Goal: Task Accomplishment & Management: Use online tool/utility

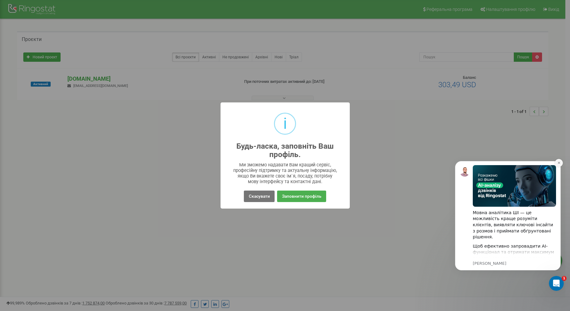
click at [559, 161] on button "Dismiss notification" at bounding box center [558, 163] width 8 height 8
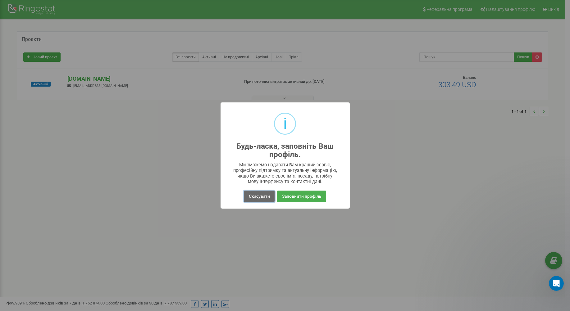
click at [267, 201] on button "Скасувати" at bounding box center [259, 196] width 30 height 11
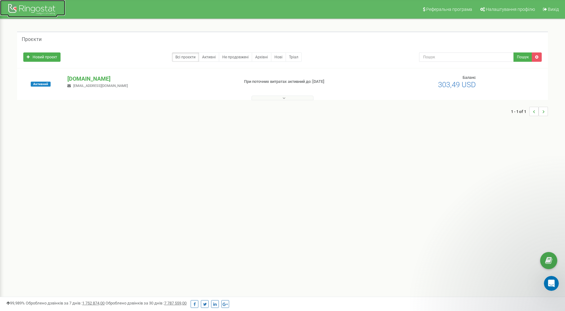
click at [49, 12] on div at bounding box center [33, 9] width 50 height 15
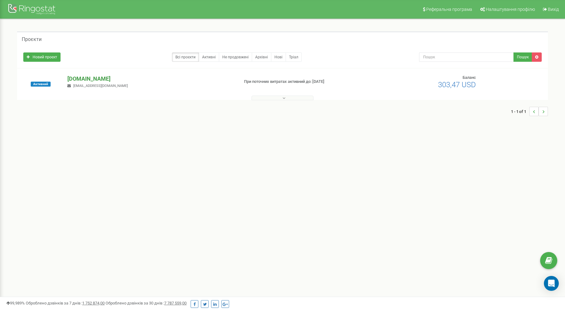
click at [91, 78] on p "[DOMAIN_NAME]" at bounding box center [150, 79] width 167 height 8
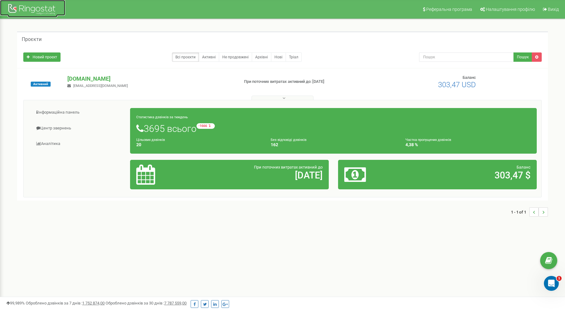
click at [26, 9] on div at bounding box center [33, 9] width 50 height 15
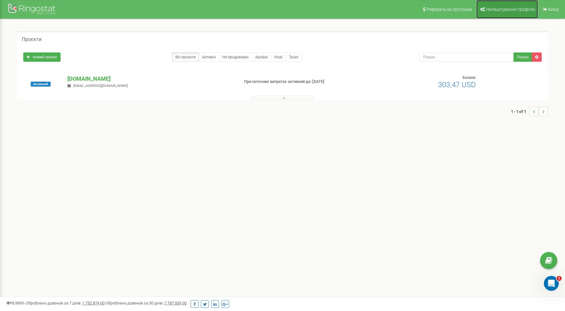
click at [507, 5] on link "Налаштування профілю" at bounding box center [507, 9] width 62 height 19
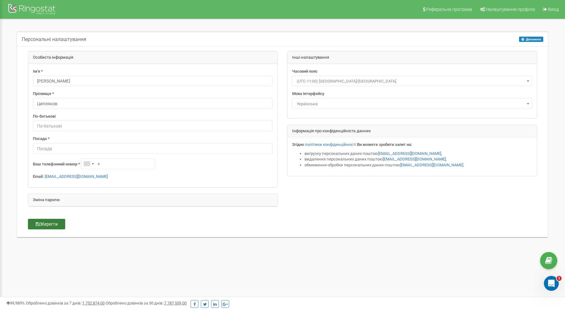
click at [54, 225] on button "Зберегти" at bounding box center [46, 224] width 37 height 11
click at [197, 149] on input "text" at bounding box center [153, 148] width 240 height 11
type input "Тімлід"
click at [45, 223] on button "Зберегти" at bounding box center [46, 224] width 37 height 11
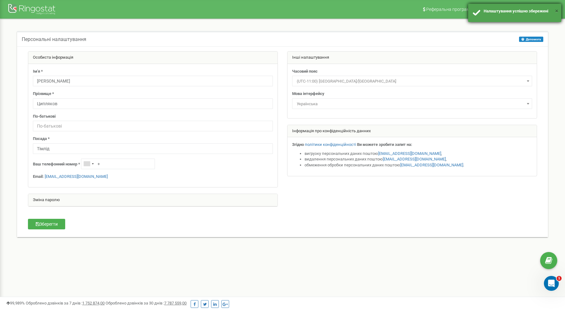
click at [557, 11] on button "×" at bounding box center [556, 11] width 3 height 9
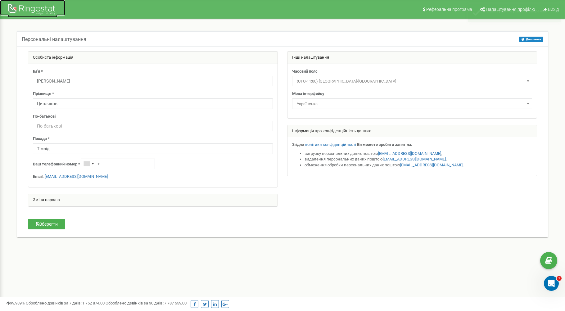
click at [36, 14] on div at bounding box center [33, 9] width 50 height 15
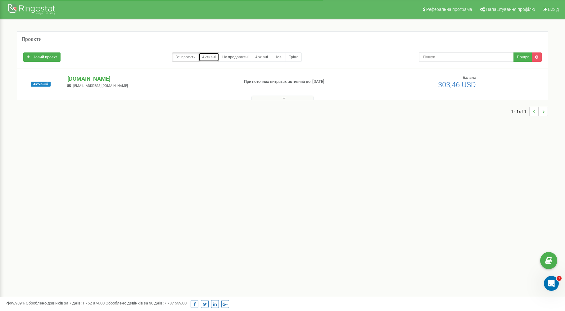
click at [210, 57] on link "Активні" at bounding box center [209, 56] width 20 height 9
click at [183, 57] on link "Всі проєкти" at bounding box center [185, 56] width 27 height 9
click at [268, 99] on button at bounding box center [282, 98] width 62 height 5
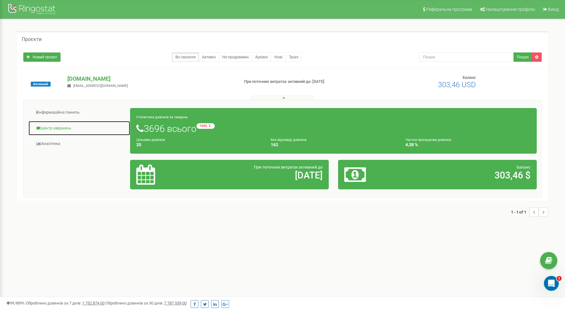
click at [59, 125] on link "Центр звернень" at bounding box center [79, 128] width 102 height 15
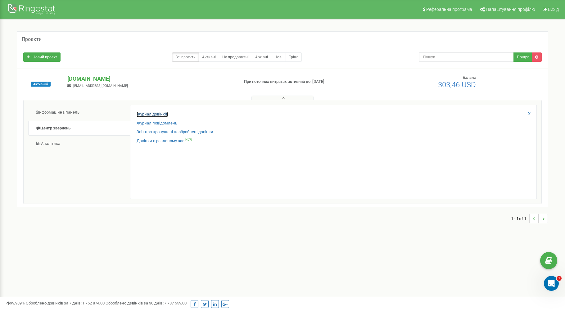
click at [159, 115] on link "Журнал дзвінків" at bounding box center [152, 114] width 31 height 6
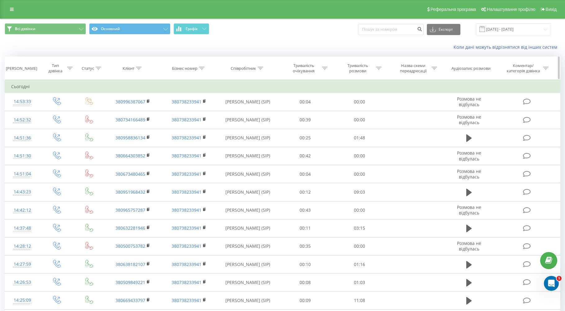
click at [258, 67] on icon at bounding box center [261, 68] width 6 height 3
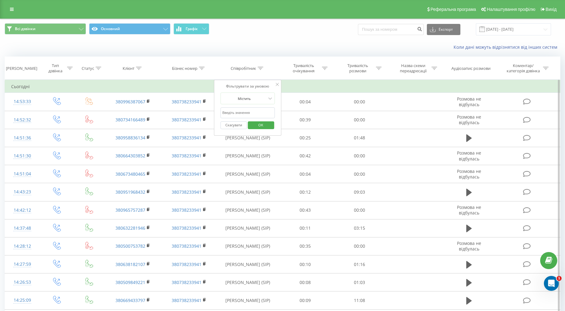
click at [239, 112] on input "text" at bounding box center [247, 112] width 55 height 11
type input "Тарас"
click at [254, 124] on span "OK" at bounding box center [260, 125] width 17 height 10
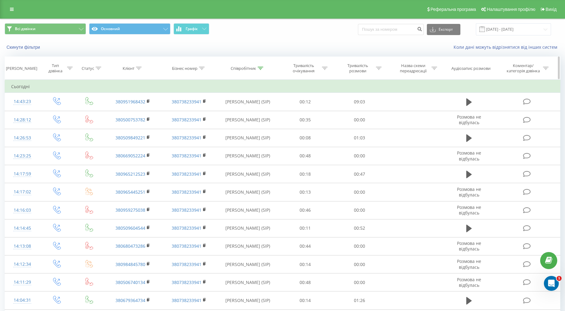
click at [29, 70] on div "[PERSON_NAME]" at bounding box center [21, 68] width 31 height 5
click at [10, 67] on div "[PERSON_NAME]" at bounding box center [21, 68] width 31 height 5
click at [20, 71] on div "[PERSON_NAME]" at bounding box center [21, 68] width 31 height 5
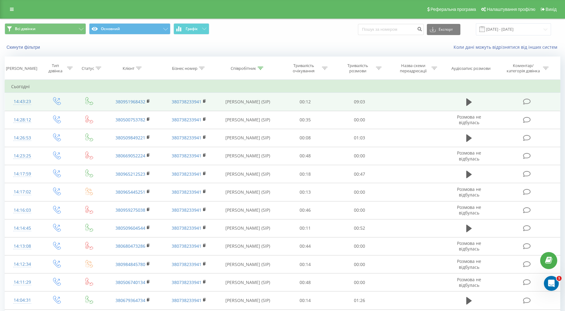
drag, startPoint x: 20, startPoint y: 69, endPoint x: 14, endPoint y: 94, distance: 25.2
click at [20, 70] on div "[PERSON_NAME]" at bounding box center [21, 68] width 31 height 5
click at [14, 94] on td "14:43:23" at bounding box center [22, 102] width 35 height 18
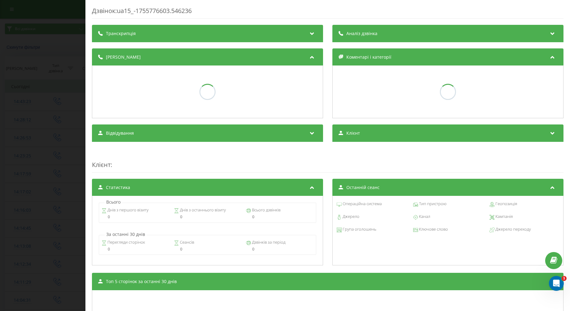
click at [18, 86] on div "Дзвінок : ua15_-1755776603.546236 Транскрипція Аналіз дзвінка Деталі дзвінка Ко…" at bounding box center [285, 155] width 570 height 311
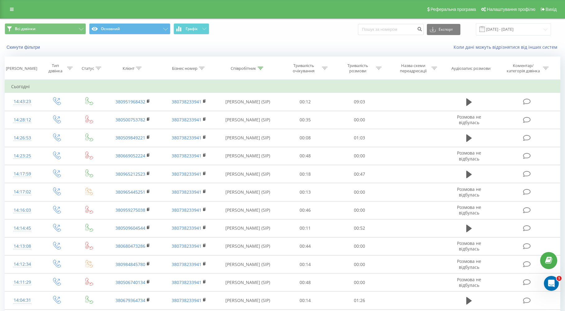
click at [25, 85] on td "Сьогодні" at bounding box center [282, 86] width 555 height 12
click at [24, 71] on th "[PERSON_NAME]" at bounding box center [22, 68] width 35 height 23
click at [23, 68] on div "[PERSON_NAME]" at bounding box center [21, 68] width 31 height 5
click at [38, 29] on button "Всі дзвінки" at bounding box center [45, 28] width 81 height 11
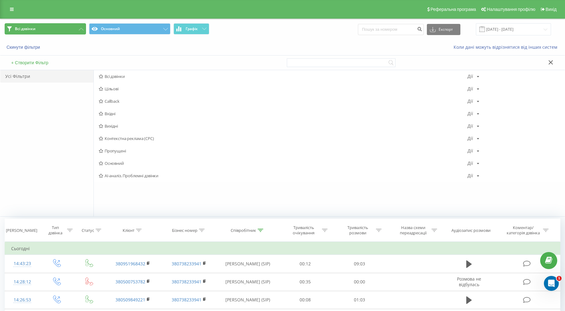
click at [51, 32] on button "Всі дзвінки" at bounding box center [45, 28] width 81 height 11
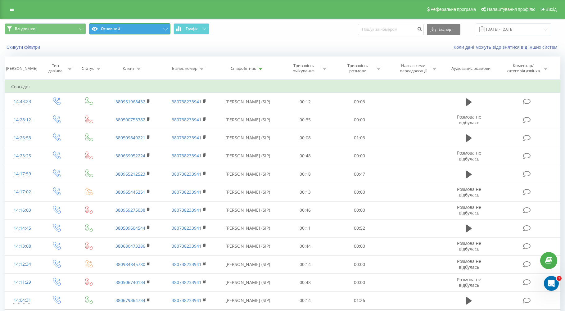
click at [125, 31] on button "Основний" at bounding box center [129, 28] width 81 height 11
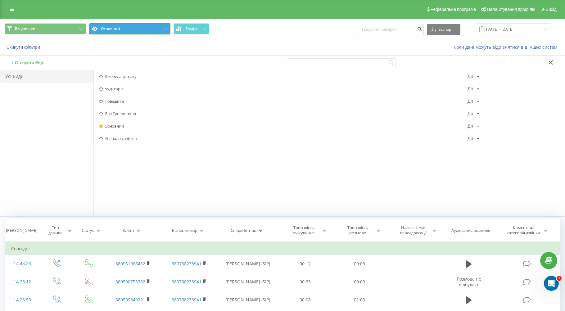
click at [129, 29] on button "Основний" at bounding box center [129, 28] width 81 height 11
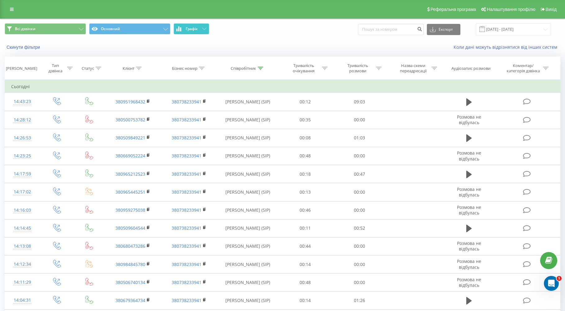
click at [188, 25] on button "Графік" at bounding box center [192, 28] width 36 height 11
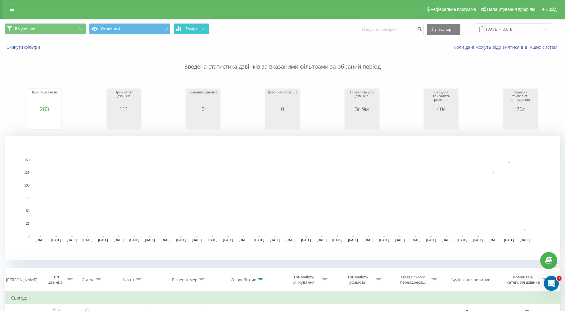
click at [191, 28] on span "Графік" at bounding box center [192, 29] width 12 height 4
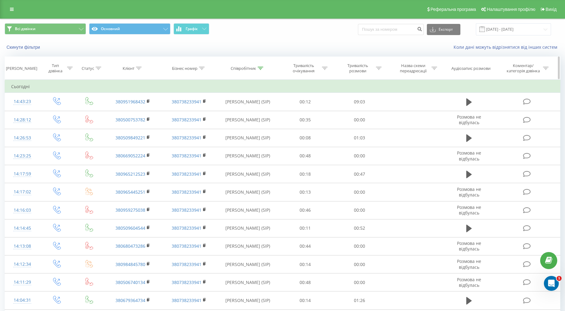
click at [26, 67] on div "[PERSON_NAME]" at bounding box center [21, 68] width 31 height 5
click at [17, 84] on td "Сьогодні" at bounding box center [282, 86] width 555 height 12
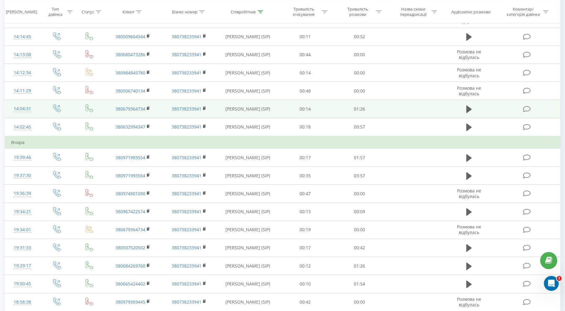
scroll to position [269, 0]
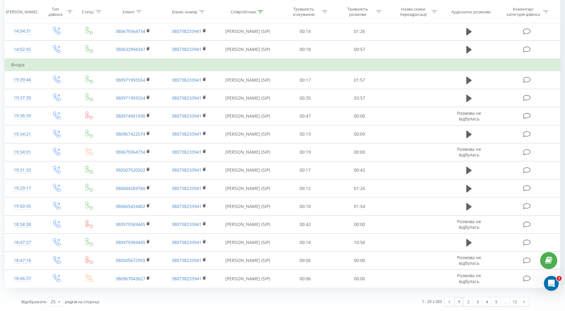
click at [17, 63] on td "Вчора" at bounding box center [282, 65] width 555 height 12
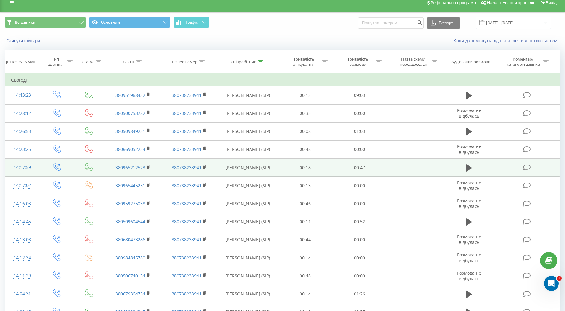
scroll to position [0, 0]
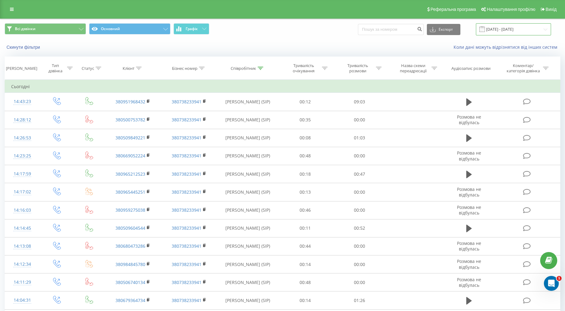
click at [527, 31] on input "[DATE] - [DATE]" at bounding box center [513, 29] width 75 height 12
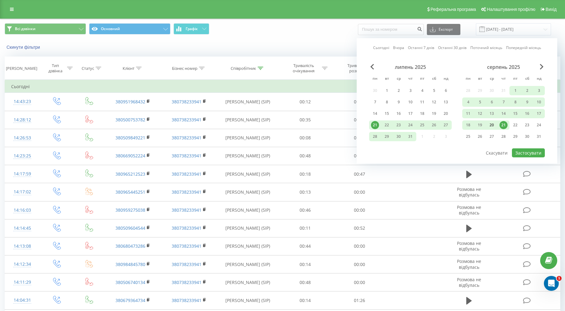
click at [497, 124] on div "20" at bounding box center [492, 124] width 12 height 9
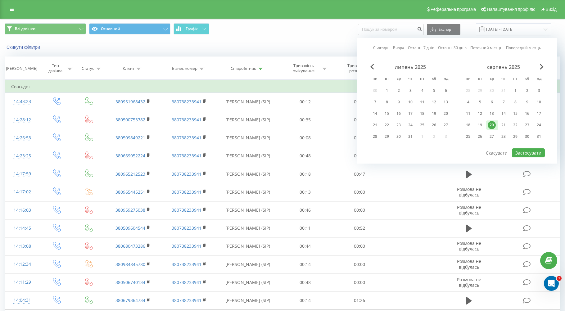
click at [497, 124] on div "20" at bounding box center [492, 124] width 12 height 9
click at [529, 154] on button "Застосувати" at bounding box center [528, 152] width 33 height 9
type input "[DATE] - [DATE]"
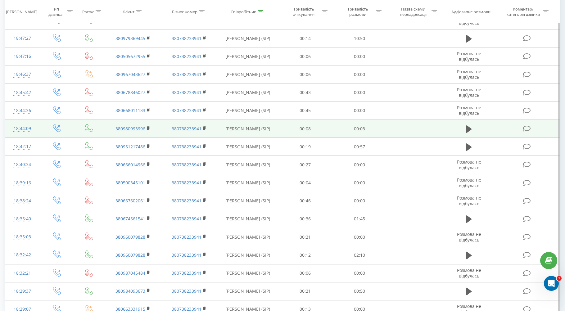
scroll to position [257, 0]
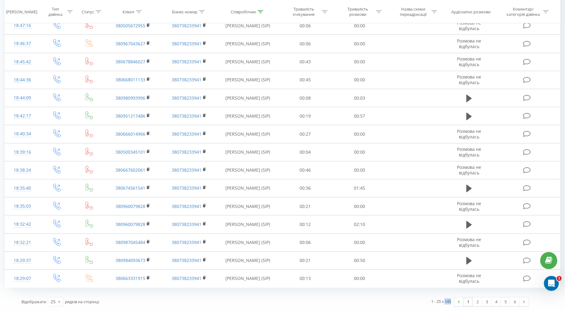
drag, startPoint x: 444, startPoint y: 303, endPoint x: 451, endPoint y: 301, distance: 7.9
click at [451, 301] on div "1 - 25 з 145 1 2 3 4 5 6" at bounding box center [404, 302] width 258 height 18
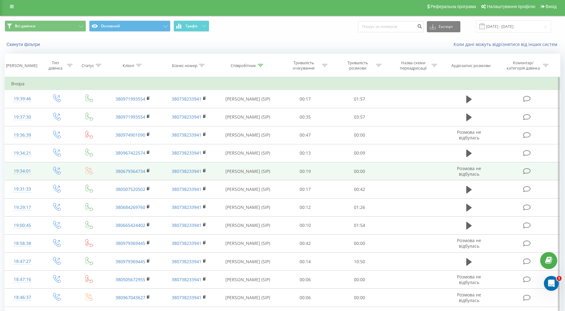
scroll to position [0, 0]
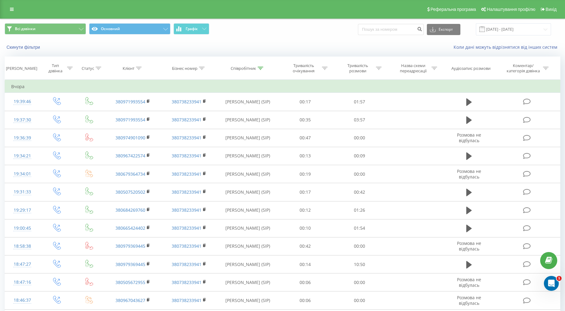
click at [279, 42] on div "Скинути фільтри Коли дані можуть відрізнятися вiд інших систем" at bounding box center [282, 47] width 564 height 15
